Goal: Transaction & Acquisition: Purchase product/service

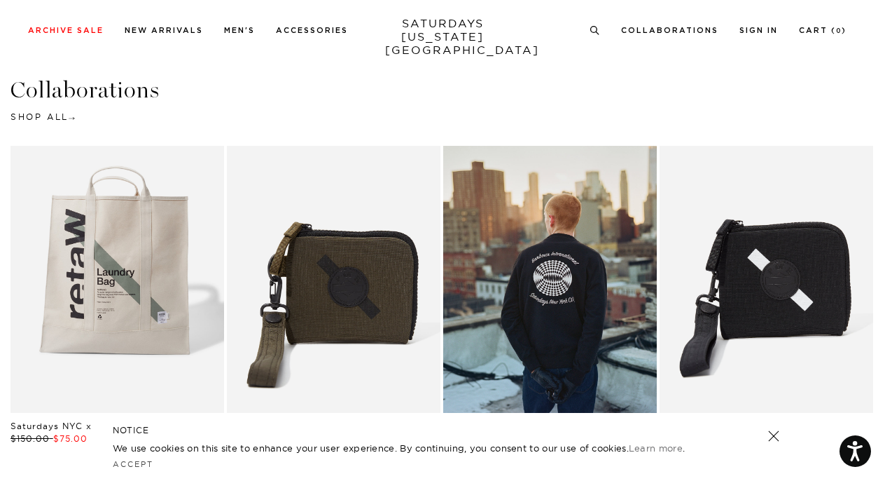
scroll to position [2280, 0]
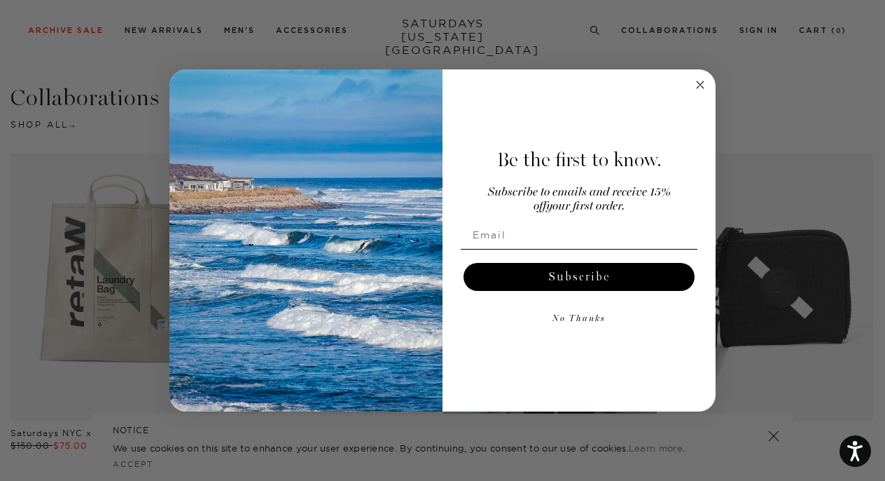
click at [701, 78] on circle "Close dialog" at bounding box center [701, 85] width 16 height 16
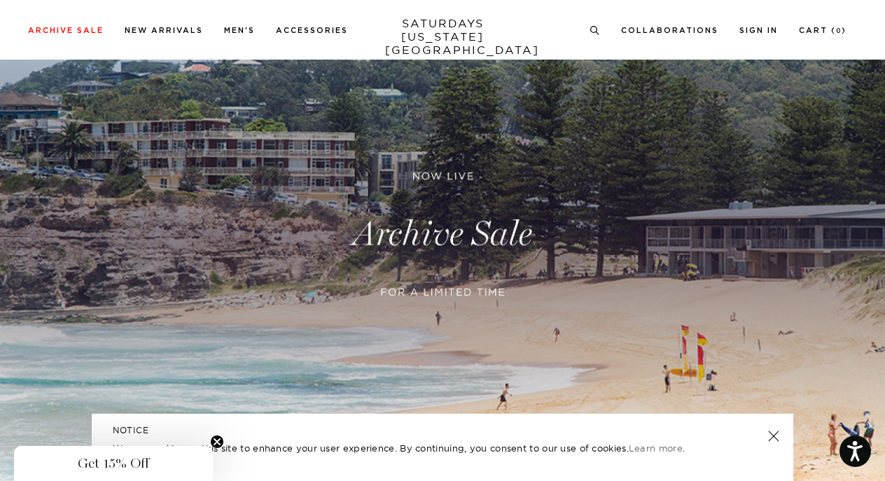
scroll to position [0, 0]
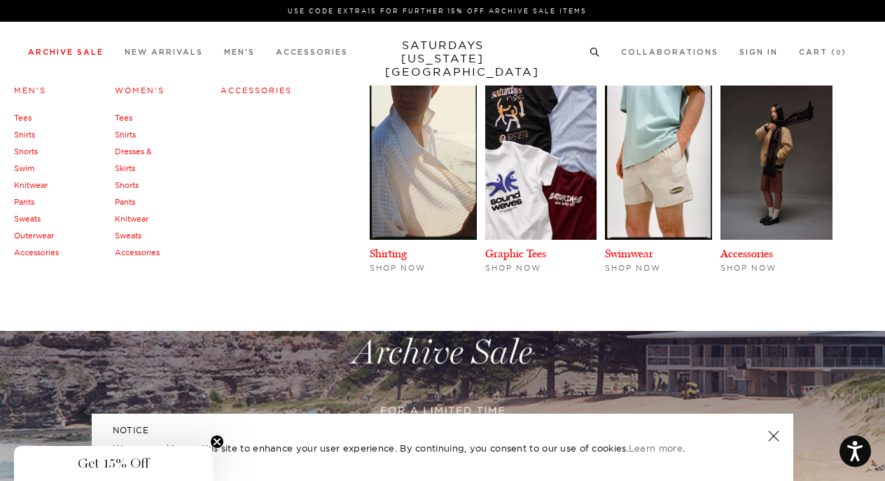
click at [69, 55] on link "Archive Sale" at bounding box center [66, 52] width 76 height 8
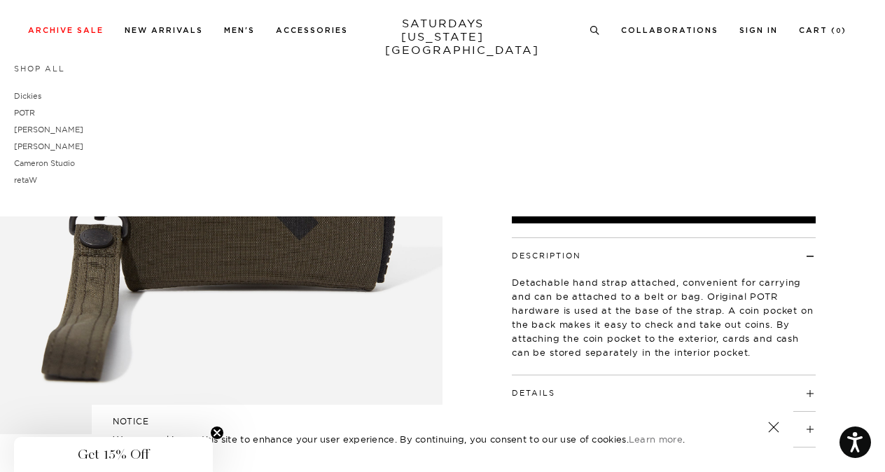
scroll to position [179, 0]
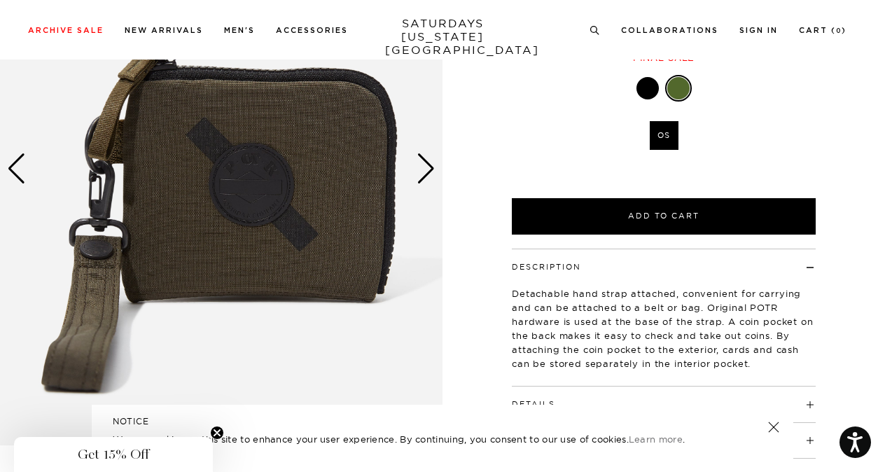
click at [420, 174] on div "Next slide" at bounding box center [426, 168] width 19 height 31
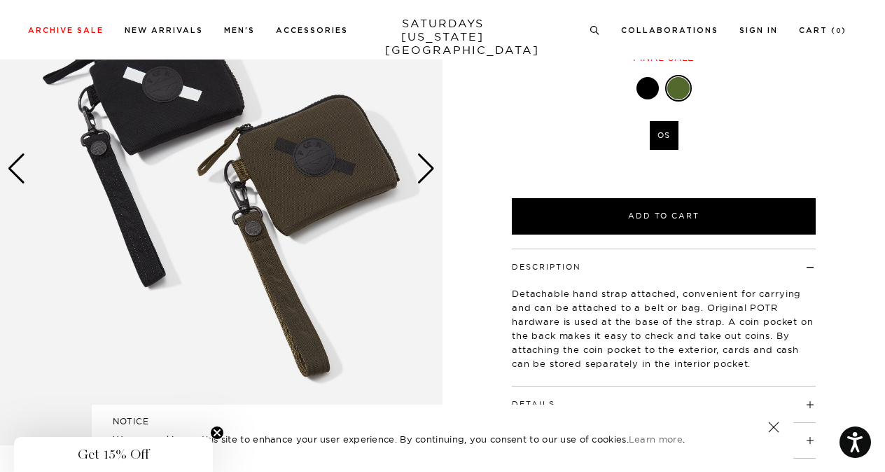
click at [420, 174] on div "Next slide" at bounding box center [426, 168] width 19 height 31
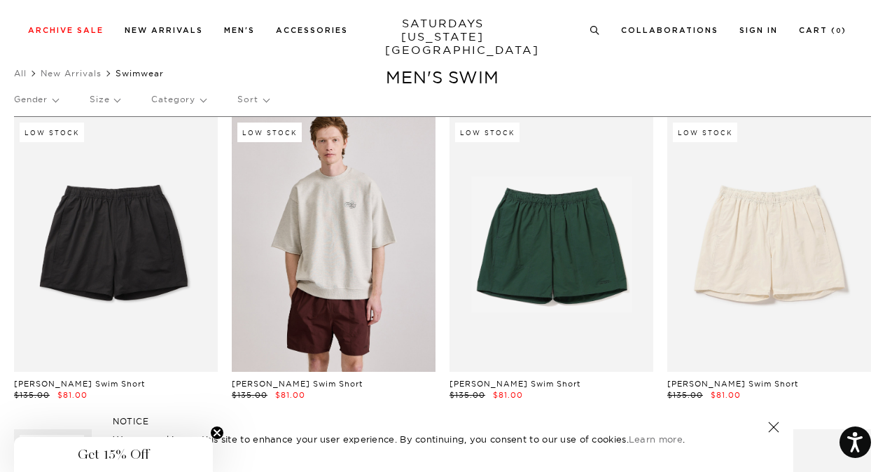
scroll to position [53, 0]
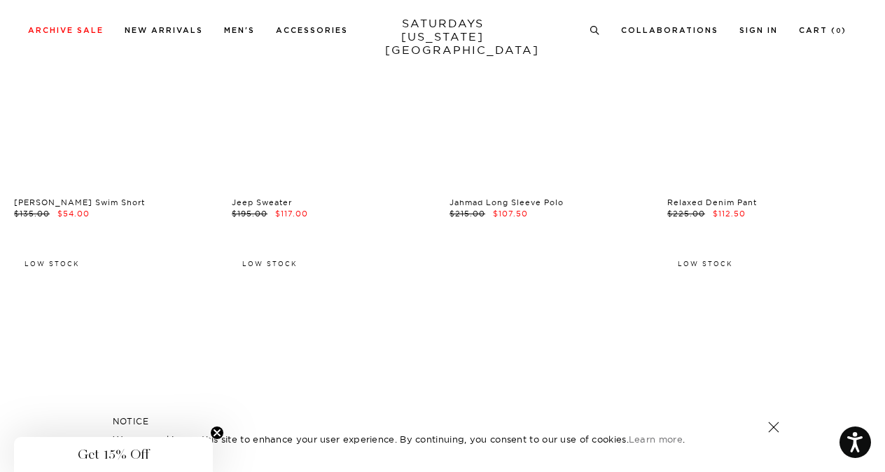
scroll to position [12805, 0]
